Goal: Transaction & Acquisition: Purchase product/service

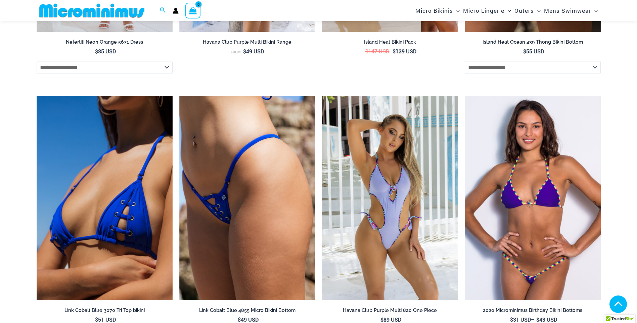
scroll to position [2201, 0]
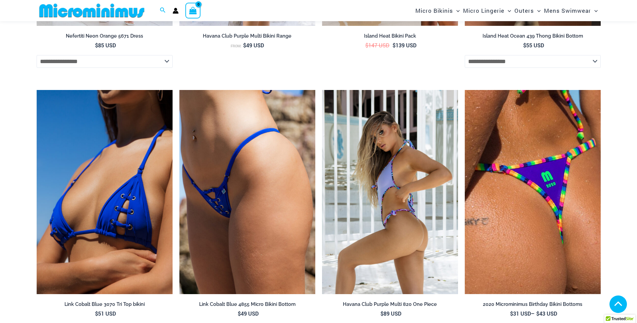
click at [374, 190] on img at bounding box center [390, 192] width 136 height 204
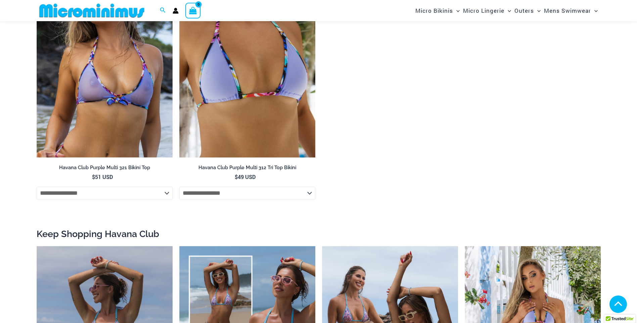
scroll to position [559, 0]
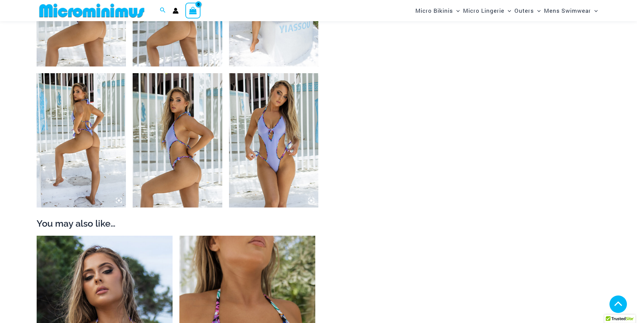
click at [265, 150] on img at bounding box center [274, 140] width 90 height 134
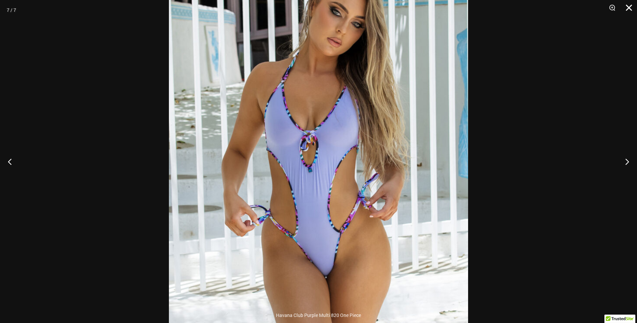
click at [628, 6] on button "Close" at bounding box center [626, 10] width 17 height 20
